Goal: Task Accomplishment & Management: Use online tool/utility

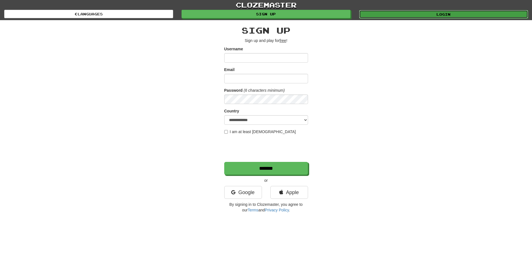
click at [401, 13] on link "Login" at bounding box center [443, 14] width 169 height 8
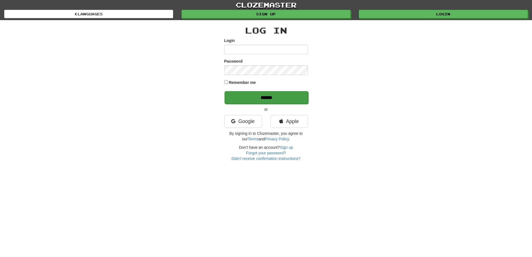
type input "**********"
click at [262, 99] on input "******" at bounding box center [267, 97] width 84 height 13
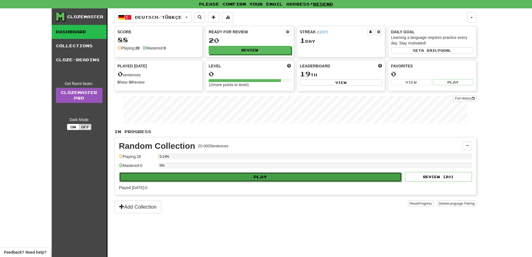
click at [258, 178] on button "Play" at bounding box center [260, 177] width 283 height 10
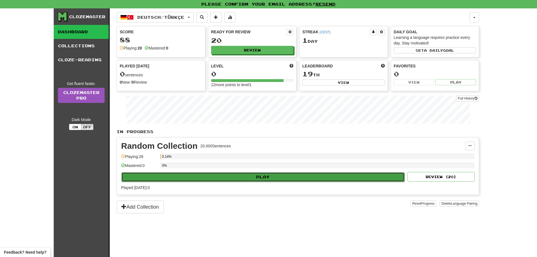
select select "**"
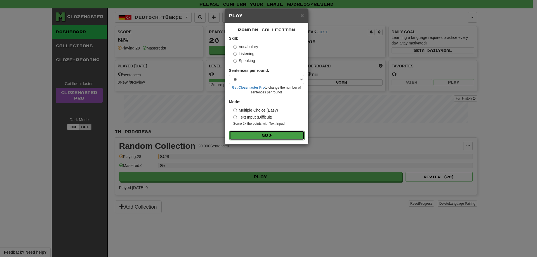
click at [271, 136] on span at bounding box center [270, 135] width 4 height 4
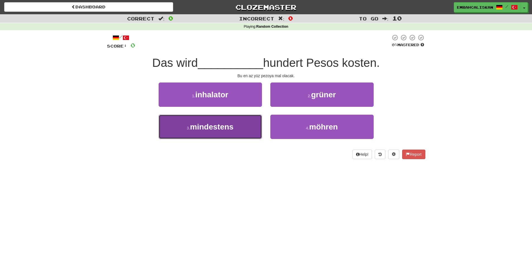
click at [209, 129] on span "mindestens" at bounding box center [212, 126] width 44 height 9
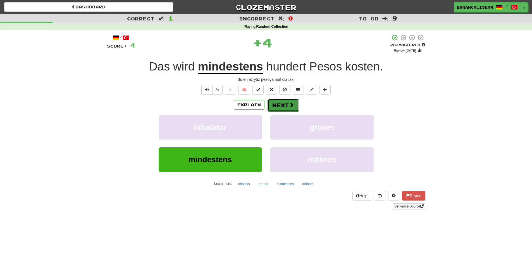
click at [290, 106] on span at bounding box center [291, 104] width 5 height 5
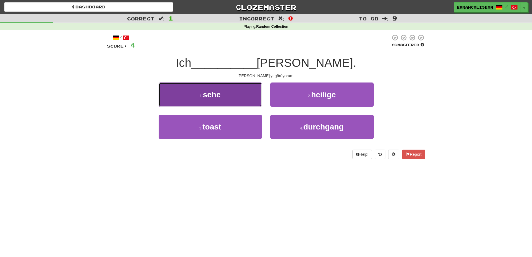
click at [233, 91] on button "1 . sehe" at bounding box center [210, 94] width 103 height 24
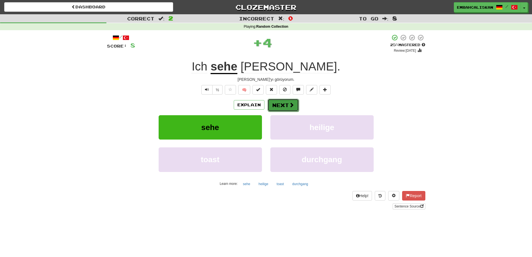
click at [287, 101] on button "Next" at bounding box center [283, 105] width 31 height 13
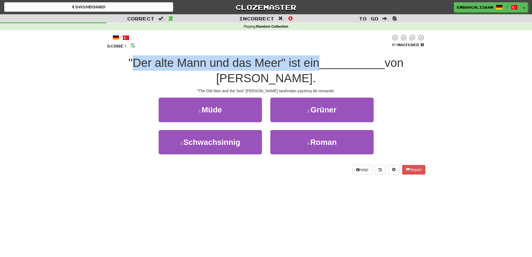
drag, startPoint x: 130, startPoint y: 63, endPoint x: 316, endPoint y: 65, distance: 186.2
click at [317, 65] on span ""Der alte Mann und das Meer" ist ein" at bounding box center [224, 62] width 191 height 13
click at [224, 66] on span ""Der alte Mann und das Meer" ist ein" at bounding box center [224, 62] width 191 height 13
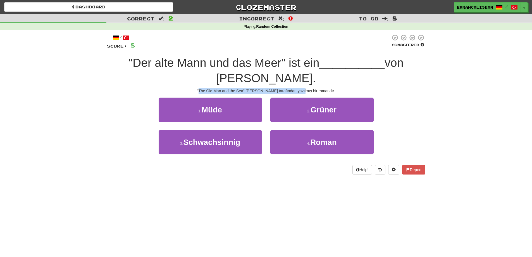
drag, startPoint x: 205, startPoint y: 91, endPoint x: 297, endPoint y: 89, distance: 91.7
click at [308, 88] on div ""The Old Man and the Sea" Hemingway tarafından yazılmış bir romandır." at bounding box center [266, 91] width 319 height 6
click at [295, 89] on div ""The Old Man and the Sea" Hemingway tarafından yazılmış bir romandır." at bounding box center [266, 91] width 319 height 6
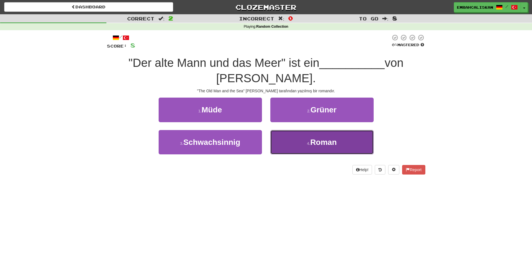
click at [302, 138] on button "4 . Roman" at bounding box center [322, 142] width 103 height 24
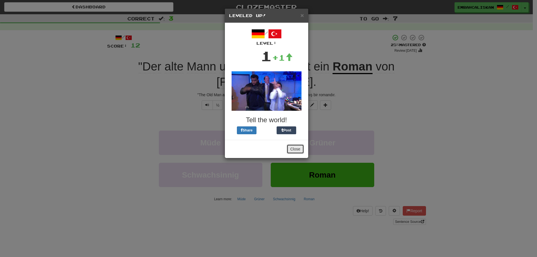
click at [293, 148] on button "Close" at bounding box center [295, 149] width 17 height 10
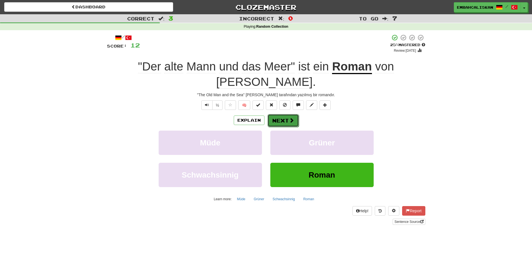
click at [288, 123] on button "Next" at bounding box center [283, 120] width 31 height 13
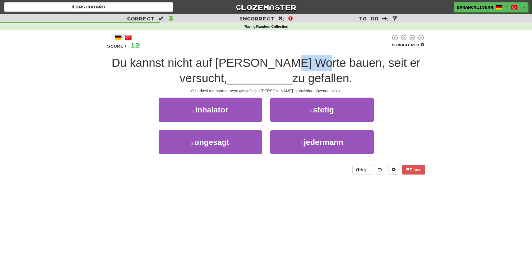
drag, startPoint x: 288, startPoint y: 63, endPoint x: 320, endPoint y: 63, distance: 31.6
click at [320, 63] on span "Du kannst nicht auf Jims Worte bauen, seit er versucht," at bounding box center [266, 70] width 309 height 29
copy span "bauen"
